Goal: Information Seeking & Learning: Check status

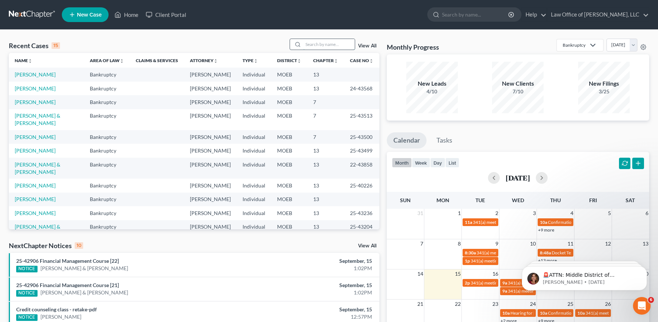
click at [339, 47] on input "search" at bounding box center [328, 44] width 51 height 11
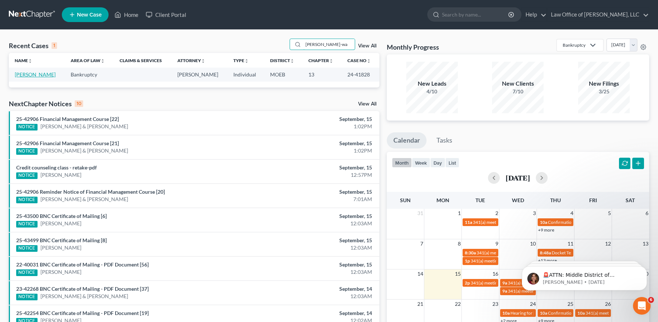
type input "redd-wa"
click at [47, 74] on link "Redd-Wadley, Pamela" at bounding box center [35, 74] width 41 height 6
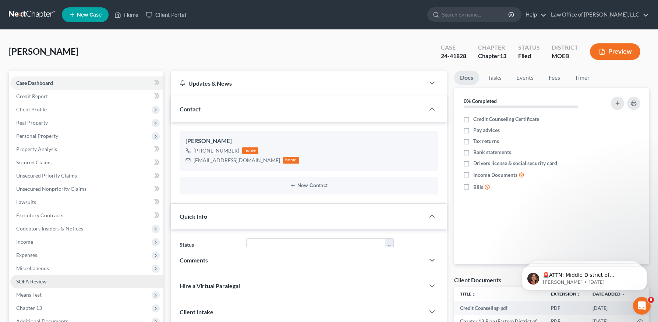
scroll to position [139, 0]
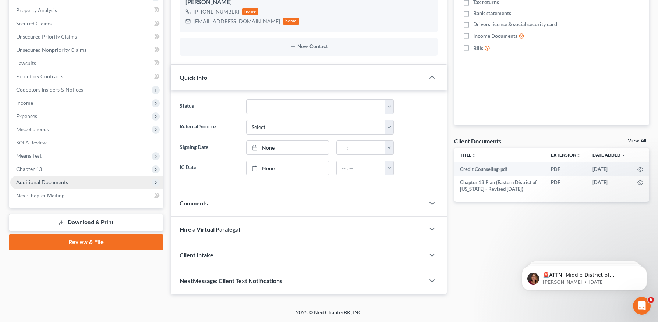
click at [64, 185] on span "Additional Documents" at bounding box center [42, 182] width 52 height 6
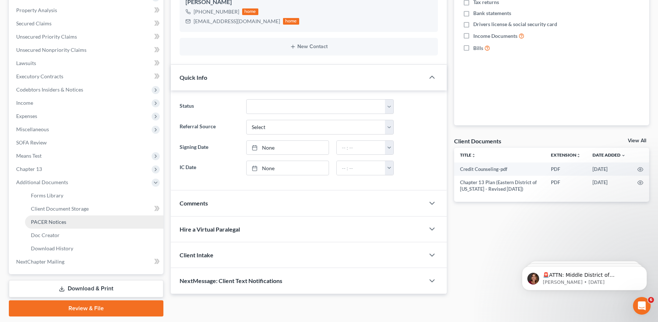
click at [54, 223] on span "PACER Notices" at bounding box center [48, 222] width 35 height 6
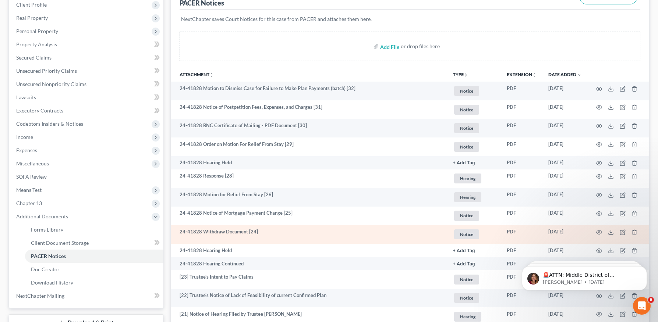
scroll to position [115, 0]
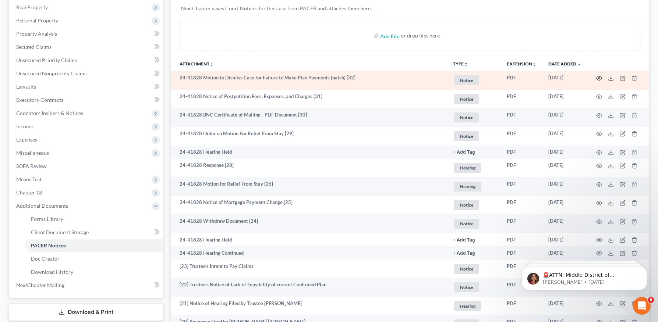
click at [599, 77] on icon "button" at bounding box center [599, 78] width 6 height 6
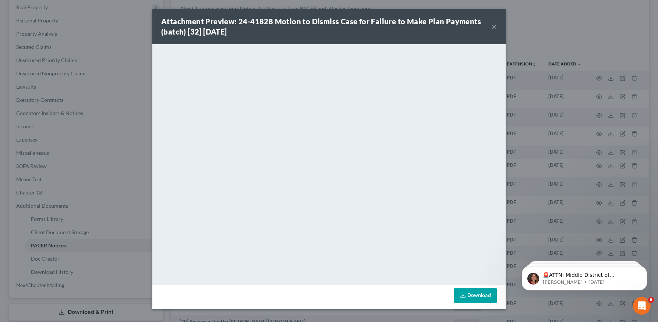
click at [495, 27] on button "×" at bounding box center [493, 26] width 5 height 9
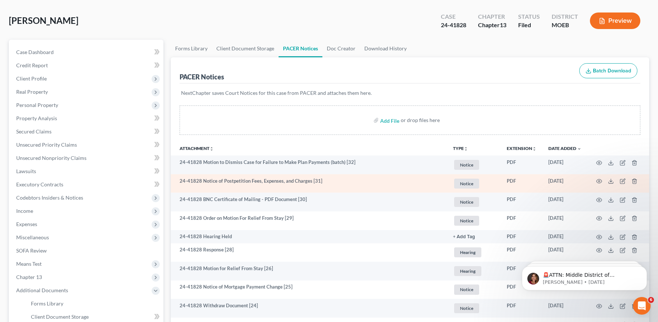
scroll to position [0, 0]
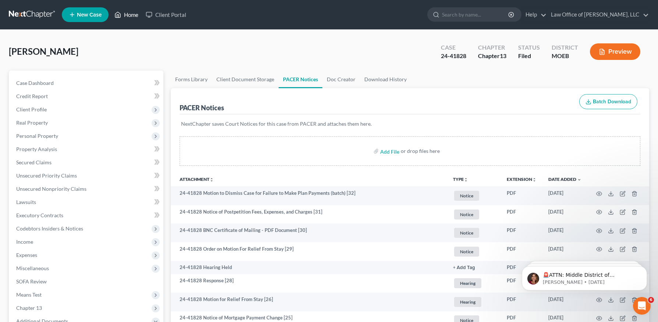
click at [131, 13] on link "Home" at bounding box center [126, 14] width 31 height 13
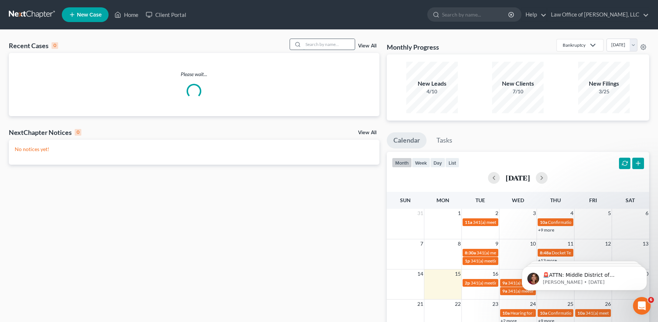
click at [334, 46] on input "search" at bounding box center [328, 44] width 51 height 11
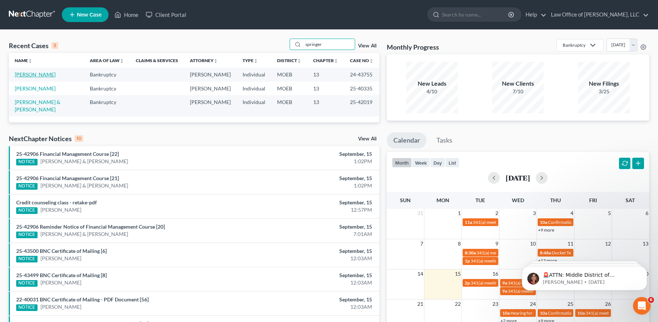
type input "springer"
click at [39, 74] on link "Springer, Michael" at bounding box center [35, 74] width 41 height 6
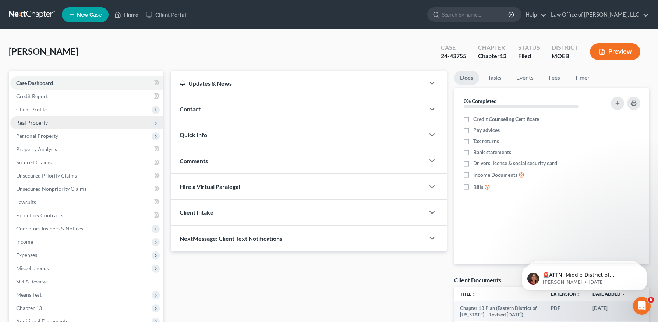
scroll to position [95, 0]
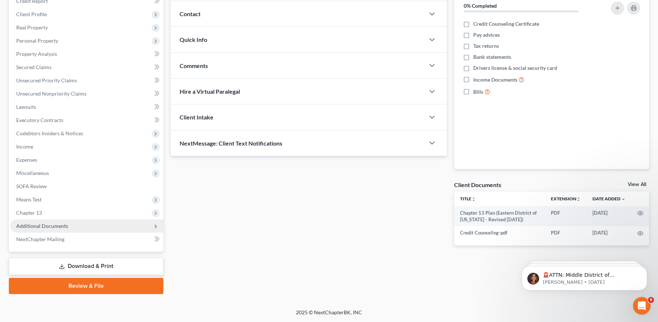
click at [35, 227] on span "Additional Documents" at bounding box center [42, 226] width 52 height 6
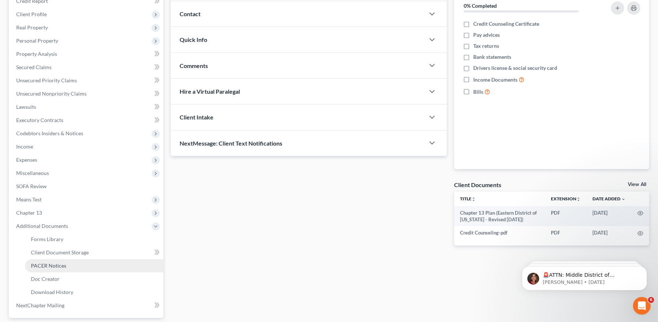
click at [39, 264] on span "PACER Notices" at bounding box center [48, 266] width 35 height 6
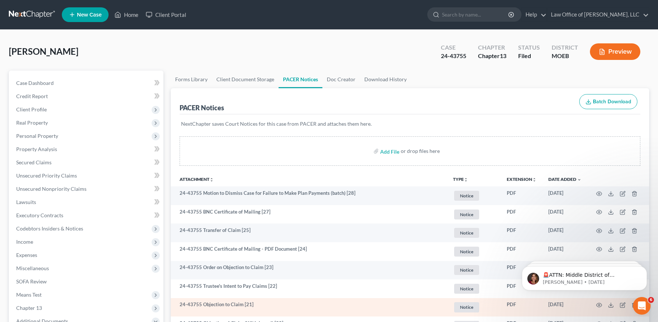
scroll to position [60, 0]
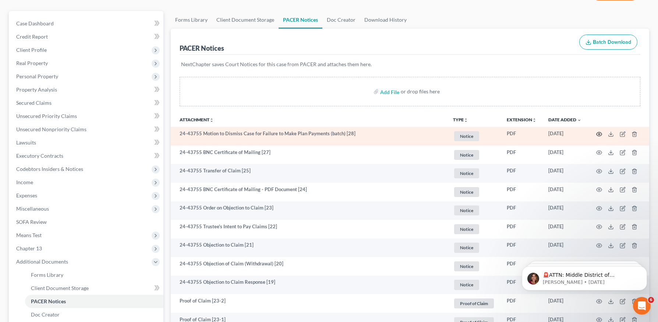
click at [597, 133] on icon "button" at bounding box center [599, 134] width 6 height 6
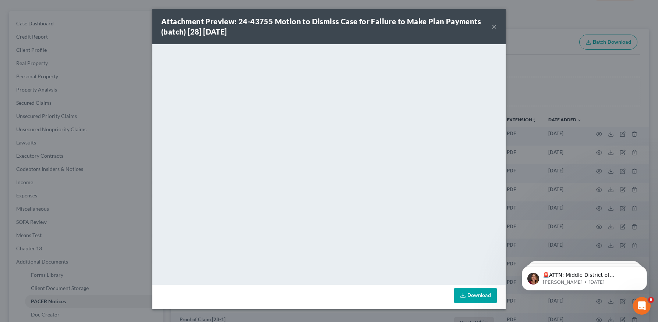
drag, startPoint x: 494, startPoint y: 25, endPoint x: 494, endPoint y: 2, distance: 22.8
click at [494, 25] on button "×" at bounding box center [493, 26] width 5 height 9
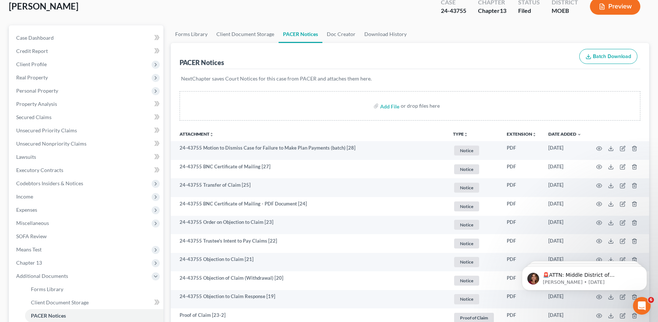
scroll to position [0, 0]
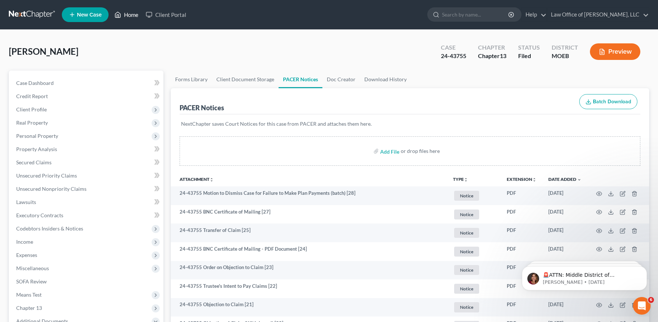
click at [124, 13] on link "Home" at bounding box center [126, 14] width 31 height 13
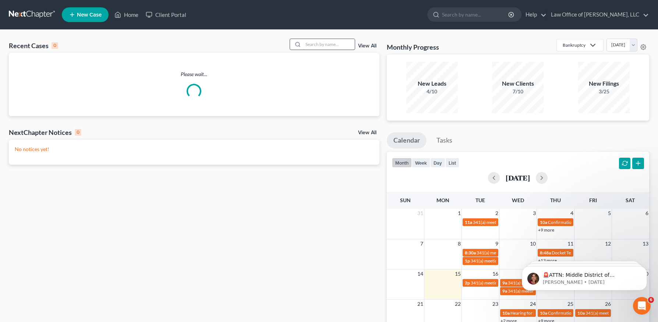
click at [347, 48] on input "search" at bounding box center [328, 44] width 51 height 11
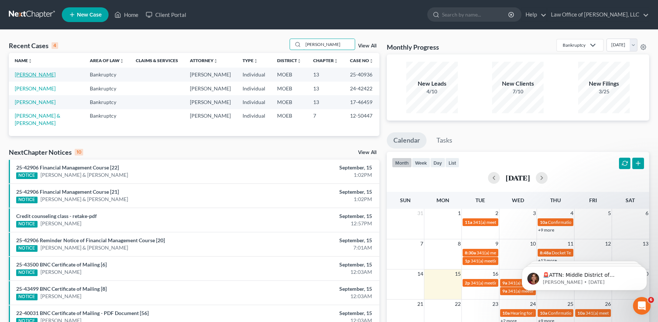
type input "marshall"
click at [44, 74] on link "[PERSON_NAME]" at bounding box center [35, 74] width 41 height 6
select select "2"
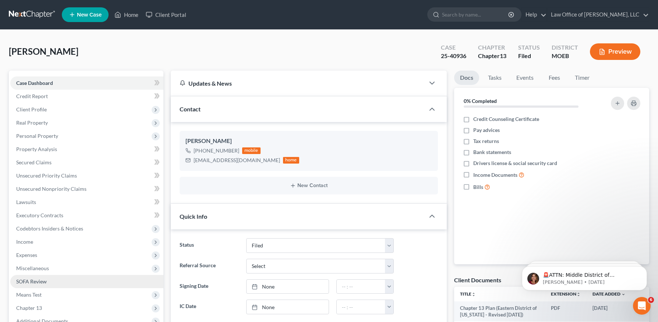
scroll to position [139, 0]
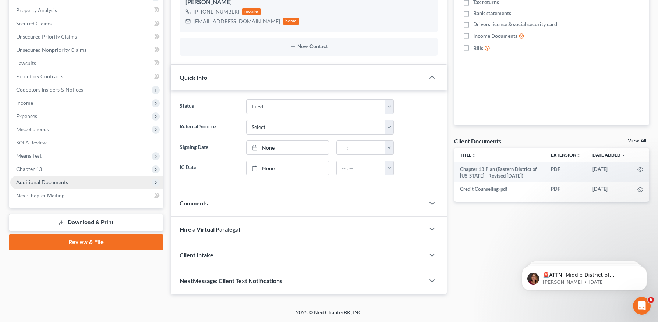
click at [38, 175] on ul "Case Dashboard Payments Invoices Payments Payments Credit Report Client Profile" at bounding box center [86, 69] width 153 height 265
drag, startPoint x: 48, startPoint y: 181, endPoint x: 50, endPoint y: 200, distance: 19.2
click at [48, 181] on span "Additional Documents" at bounding box center [42, 182] width 52 height 6
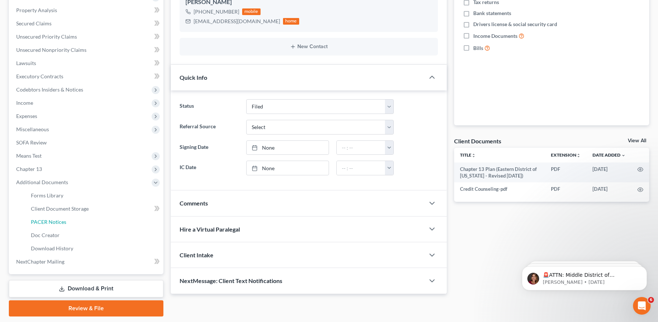
drag, startPoint x: 51, startPoint y: 221, endPoint x: 288, endPoint y: 202, distance: 237.3
click at [51, 221] on span "PACER Notices" at bounding box center [48, 222] width 35 height 6
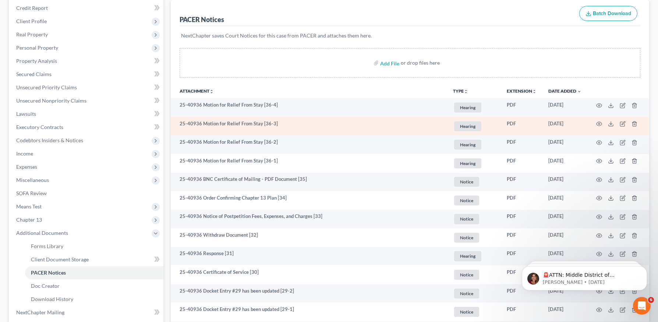
scroll to position [90, 0]
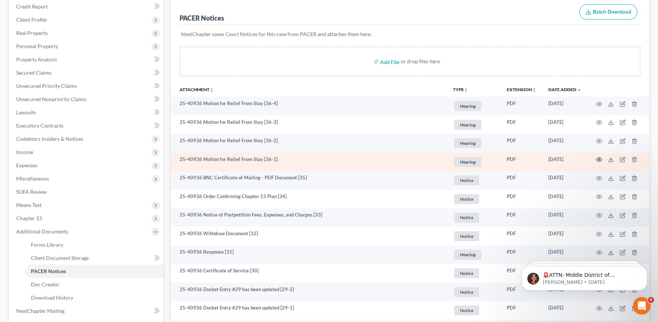
click at [598, 159] on circle "button" at bounding box center [598, 159] width 1 height 1
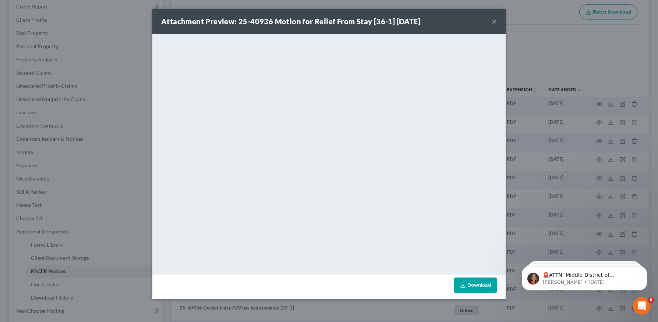
click at [493, 19] on button "×" at bounding box center [493, 21] width 5 height 9
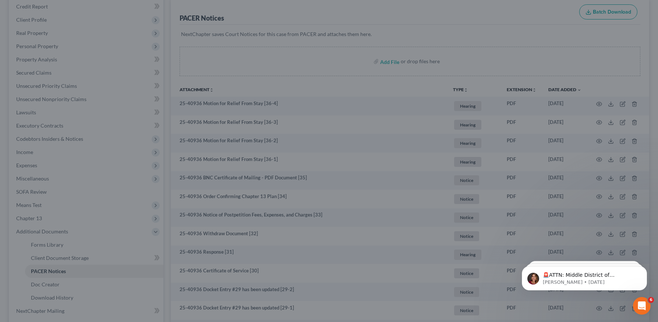
click at [475, 35] on button "×" at bounding box center [472, 39] width 4 height 8
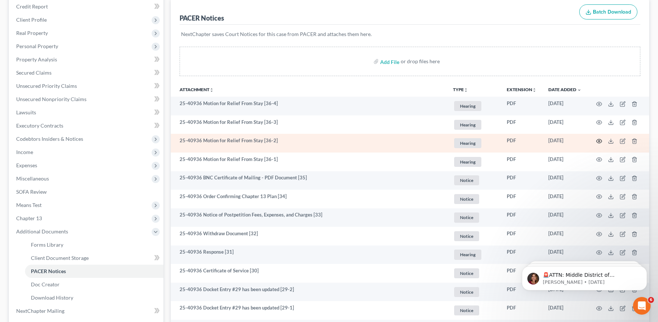
click at [596, 143] on icon "button" at bounding box center [599, 141] width 6 height 6
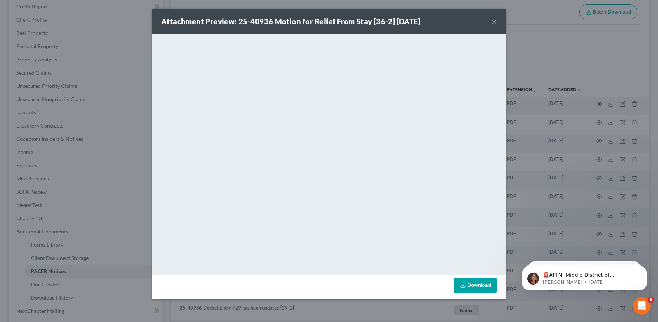
drag, startPoint x: 495, startPoint y: 22, endPoint x: 391, endPoint y: 23, distance: 104.1
click at [495, 22] on button "×" at bounding box center [493, 21] width 5 height 9
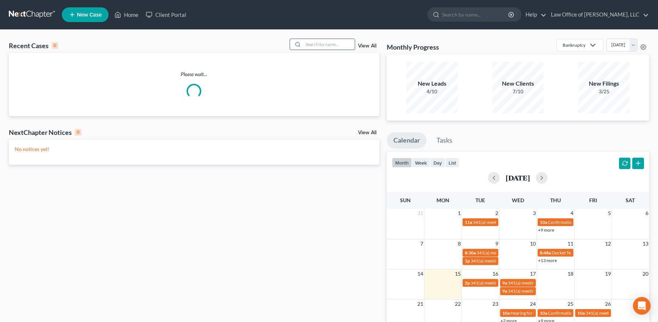
click at [321, 42] on input "search" at bounding box center [328, 44] width 51 height 11
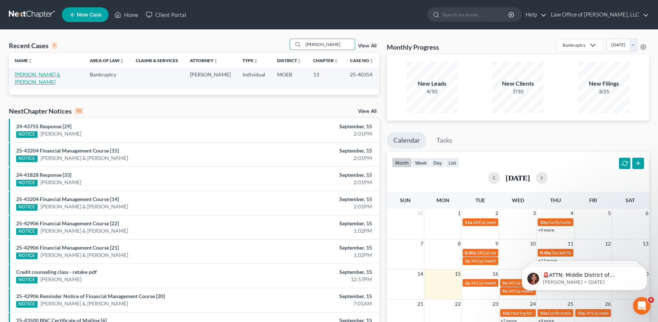
type input "[PERSON_NAME]"
drag, startPoint x: 51, startPoint y: 77, endPoint x: 57, endPoint y: 96, distance: 20.5
click at [51, 77] on link "Wynkoop, Marian & Tracy" at bounding box center [38, 78] width 46 height 14
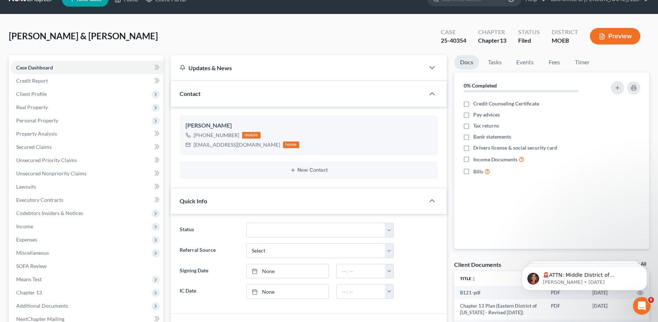
scroll to position [18, 0]
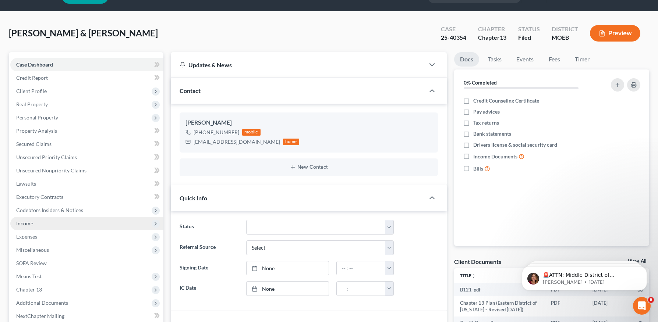
click at [41, 225] on span "Income" at bounding box center [86, 223] width 153 height 13
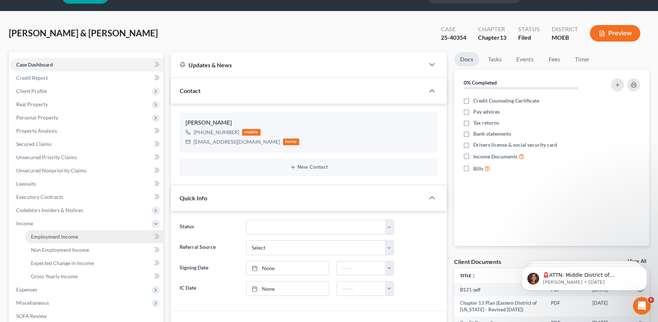
click at [53, 234] on span "Employment Income" at bounding box center [54, 237] width 47 height 6
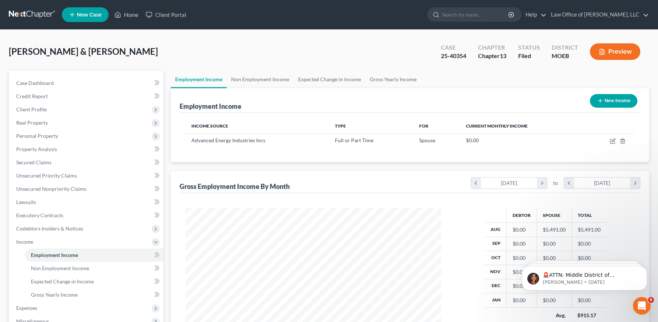
scroll to position [132, 270]
click at [612, 142] on icon "button" at bounding box center [612, 140] width 3 height 3
select select "0"
select select "5"
select select "1"
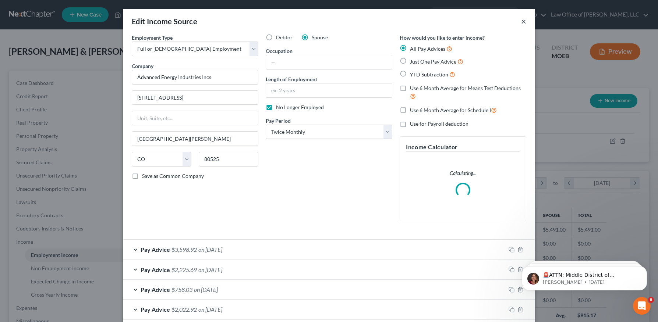
click at [521, 20] on button "×" at bounding box center [523, 21] width 5 height 9
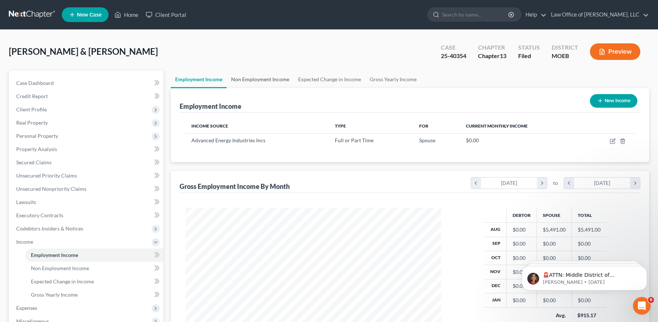
click at [268, 82] on link "Non Employment Income" at bounding box center [260, 80] width 67 height 18
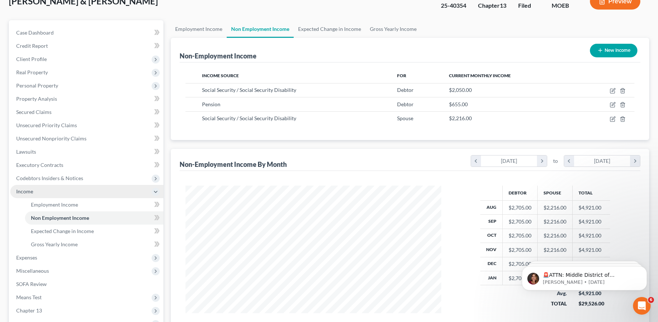
scroll to position [68, 0]
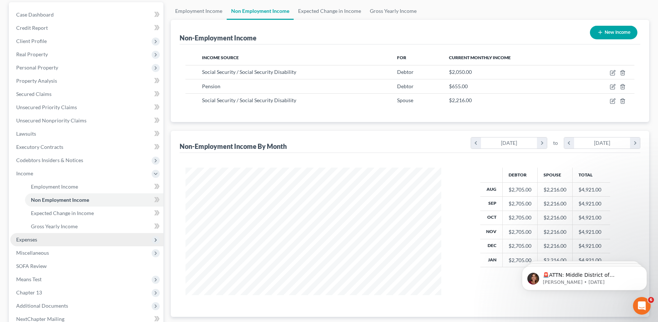
click at [44, 241] on span "Expenses" at bounding box center [86, 239] width 153 height 13
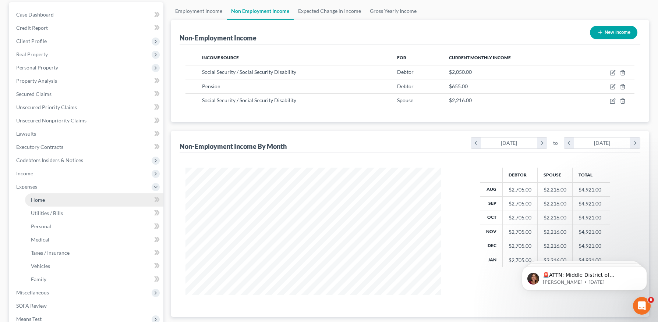
click at [46, 200] on link "Home" at bounding box center [94, 199] width 138 height 13
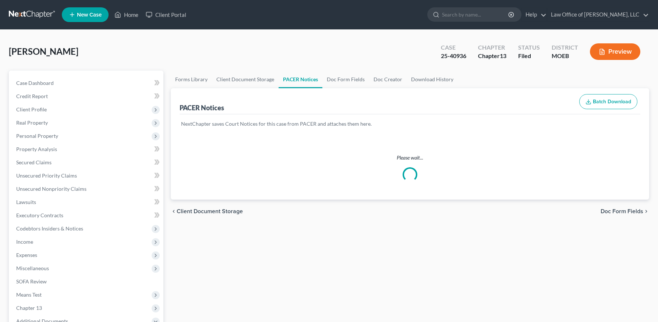
scroll to position [90, 0]
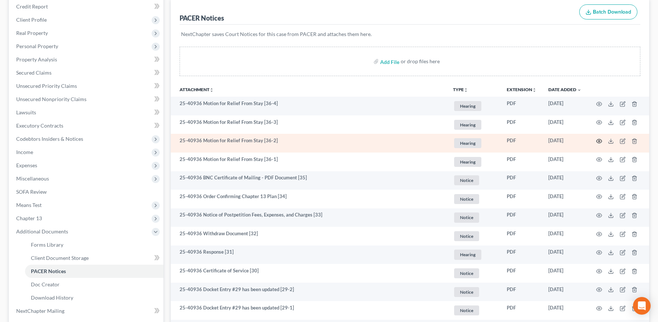
click at [599, 140] on icon "button" at bounding box center [599, 141] width 6 height 6
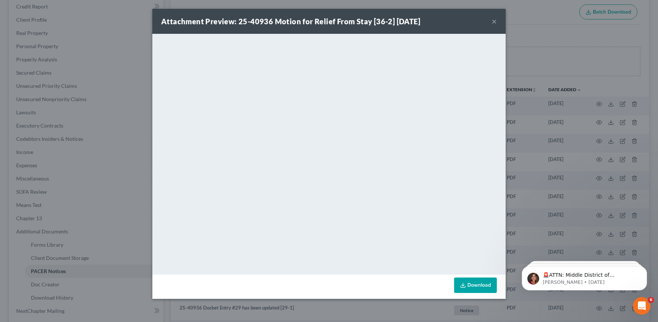
scroll to position [0, 0]
click at [496, 19] on button "×" at bounding box center [493, 21] width 5 height 9
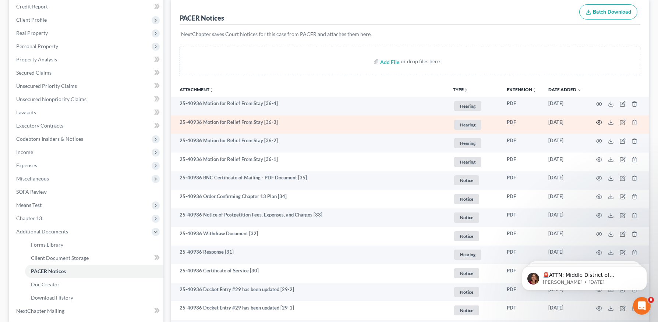
click at [599, 121] on icon "button" at bounding box center [599, 123] width 6 height 6
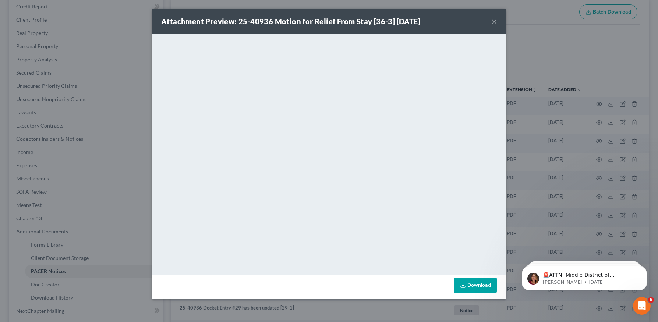
click at [491, 23] on button "×" at bounding box center [493, 21] width 5 height 9
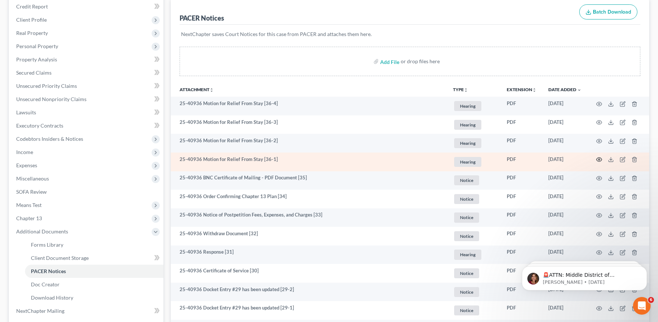
click at [598, 161] on icon "button" at bounding box center [599, 160] width 6 height 6
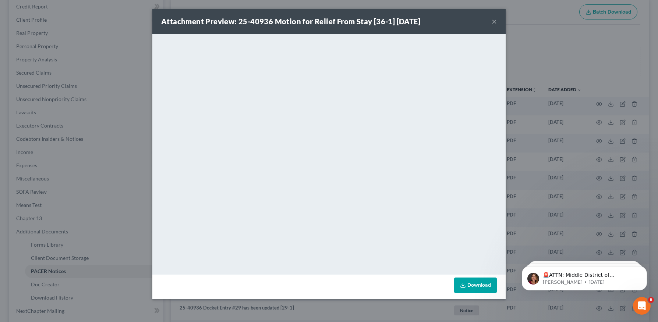
click at [495, 21] on button "×" at bounding box center [493, 21] width 5 height 9
